Goal: Information Seeking & Learning: Learn about a topic

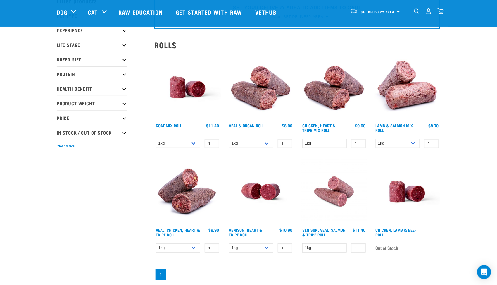
scroll to position [31, 0]
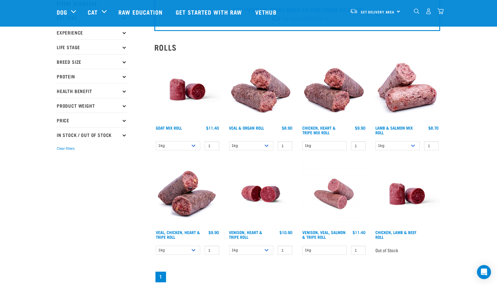
click at [187, 83] on img at bounding box center [187, 89] width 66 height 66
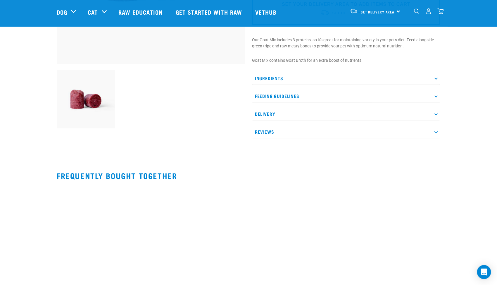
scroll to position [168, 0]
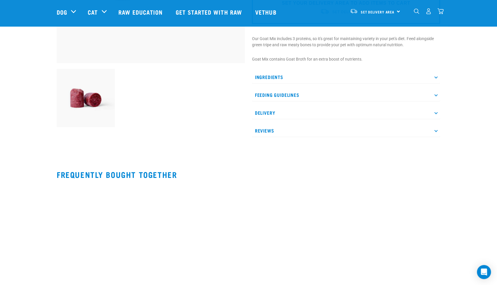
click at [303, 75] on p "Ingredients" at bounding box center [346, 76] width 188 height 13
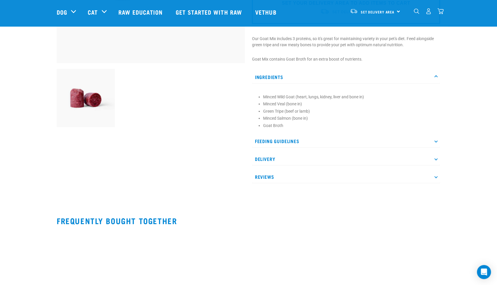
click at [288, 144] on p "Feeding Guidelines" at bounding box center [346, 140] width 188 height 13
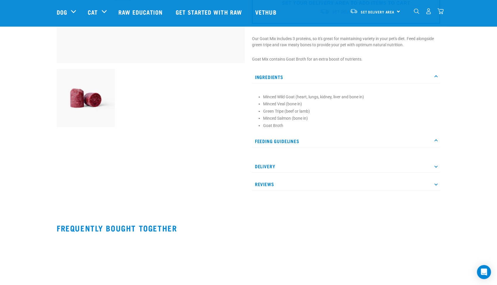
click at [273, 168] on p "Delivery" at bounding box center [346, 166] width 188 height 13
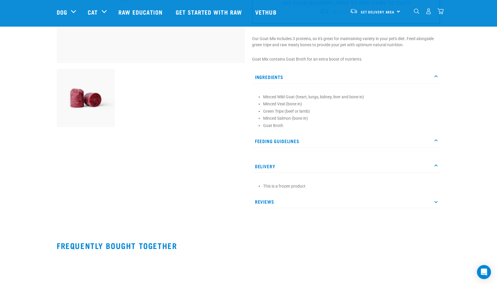
click at [262, 200] on p "Reviews" at bounding box center [346, 201] width 188 height 13
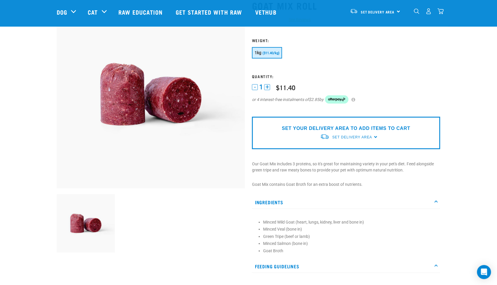
scroll to position [38, 0]
